Goal: Share content

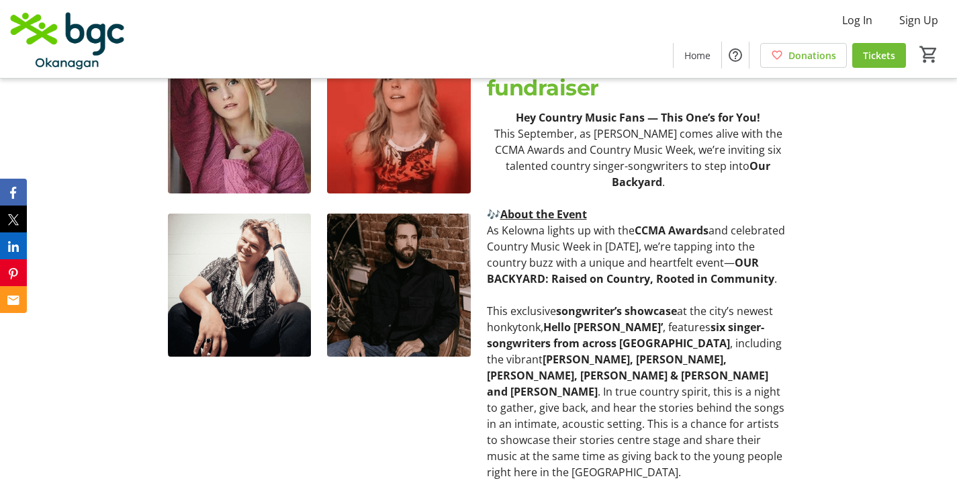
scroll to position [715, 0]
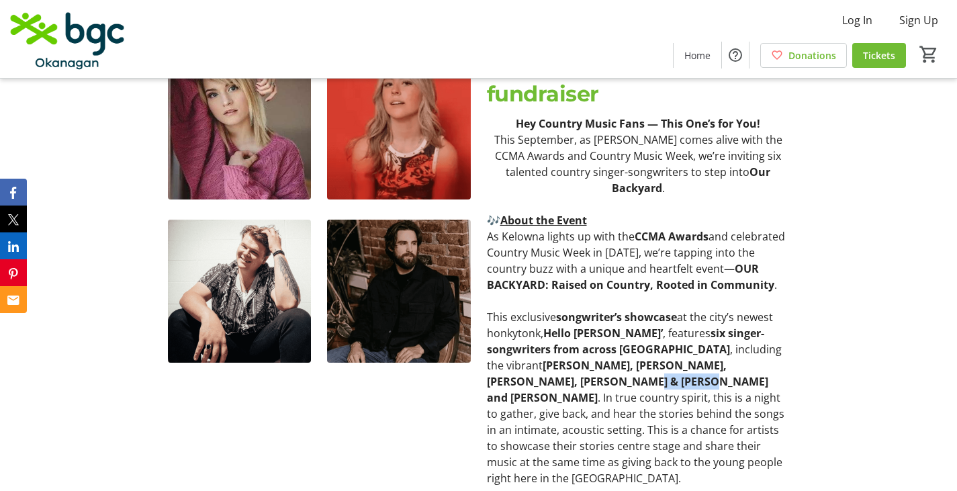
drag, startPoint x: 781, startPoint y: 355, endPoint x: 717, endPoint y: 352, distance: 63.9
click at [717, 358] on strong "[PERSON_NAME], [PERSON_NAME], [PERSON_NAME], [PERSON_NAME] & [PERSON_NAME] and …" at bounding box center [627, 381] width 281 height 47
copy strong "[PERSON_NAME]"
drag, startPoint x: 621, startPoint y: 359, endPoint x: 553, endPoint y: 359, distance: 67.2
click at [553, 359] on strong "[PERSON_NAME], [PERSON_NAME], [PERSON_NAME], [PERSON_NAME] & [PERSON_NAME] and …" at bounding box center [627, 381] width 281 height 47
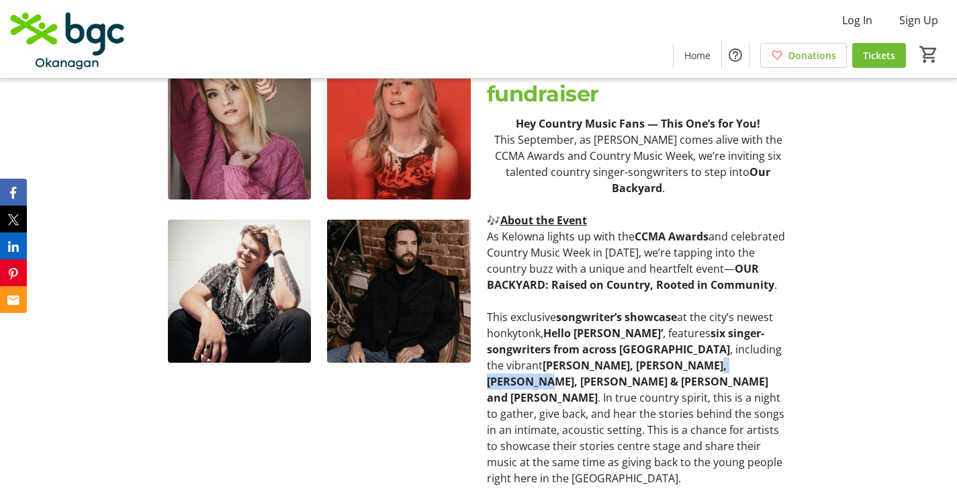
copy strong "[PERSON_NAME]"
drag, startPoint x: 544, startPoint y: 357, endPoint x: 488, endPoint y: 354, distance: 55.9
click at [488, 358] on strong "[PERSON_NAME], [PERSON_NAME], [PERSON_NAME], [PERSON_NAME] & [PERSON_NAME] and …" at bounding box center [627, 381] width 281 height 47
copy strong "[PERSON_NAME]"
click at [580, 375] on p "This exclusive songwriter’s showcase at the city’s newest honkytonk, Hello Darl…" at bounding box center [638, 397] width 303 height 177
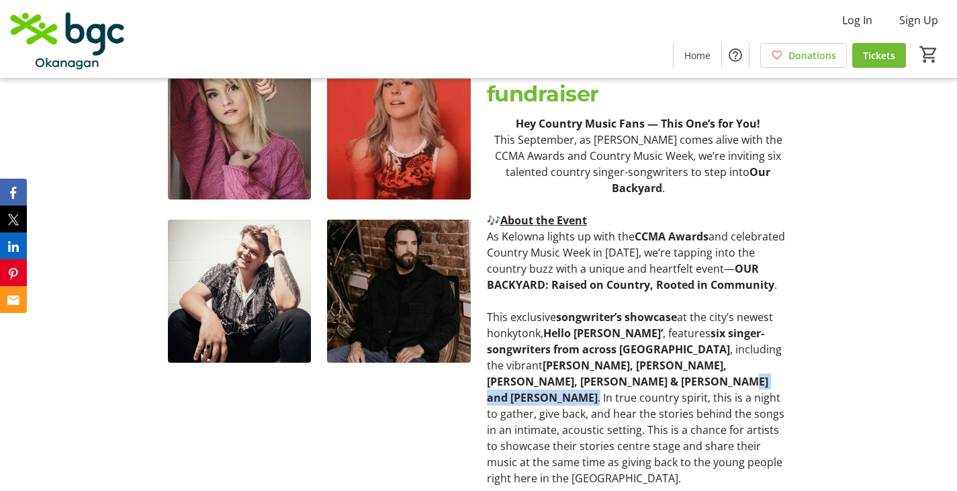
drag, startPoint x: 580, startPoint y: 375, endPoint x: 530, endPoint y: 371, distance: 49.9
click at [530, 371] on p "This exclusive songwriter’s showcase at the city’s newest honkytonk, Hello Darl…" at bounding box center [638, 397] width 303 height 177
copy p "[PERSON_NAME] Gayse ."
drag, startPoint x: 701, startPoint y: 357, endPoint x: 631, endPoint y: 357, distance: 69.2
click at [631, 358] on strong "[PERSON_NAME], [PERSON_NAME], [PERSON_NAME], [PERSON_NAME] & [PERSON_NAME] and …" at bounding box center [627, 381] width 281 height 47
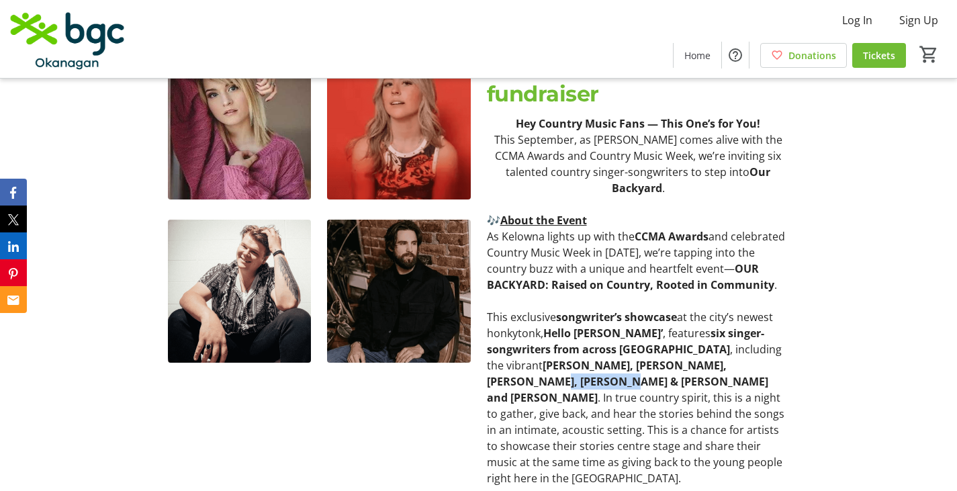
copy strong "[PERSON_NAME]"
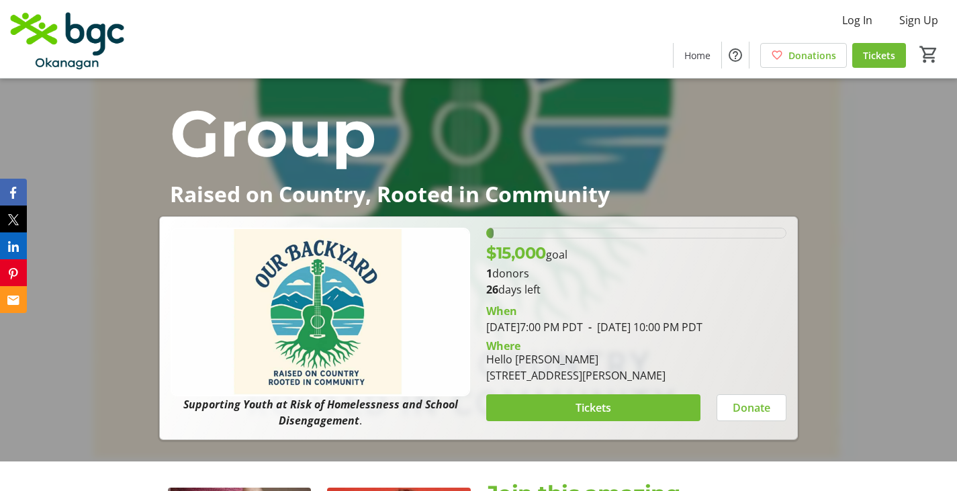
scroll to position [285, 0]
